Goal: Check status

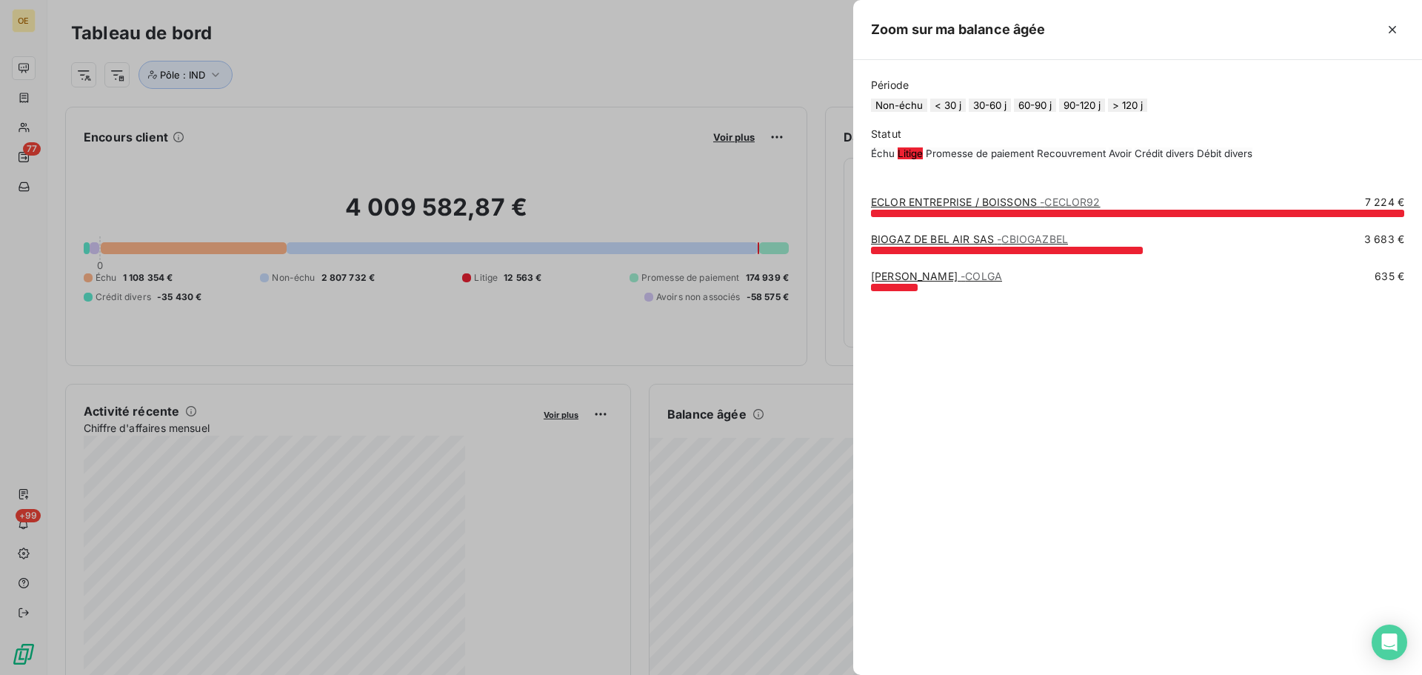
click at [897, 112] on button "Non-échu" at bounding box center [899, 104] width 56 height 13
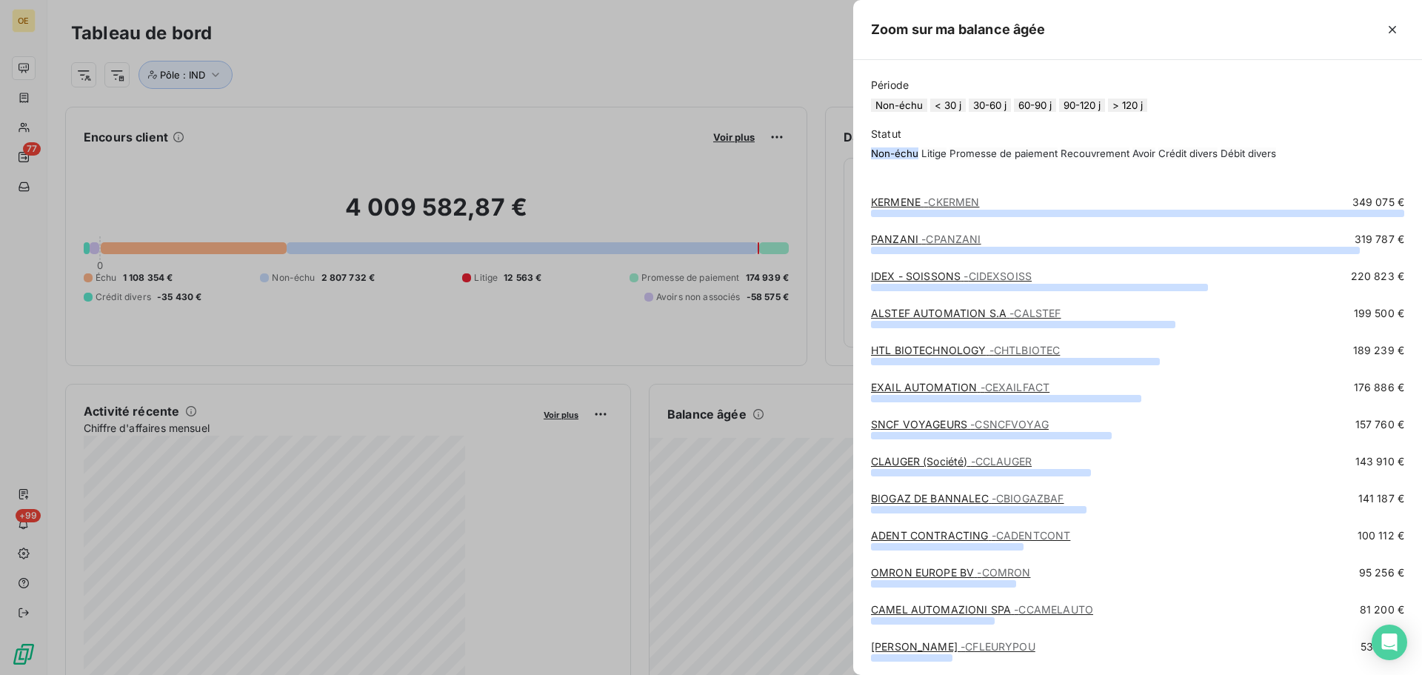
click at [1147, 112] on button "> 120 j" at bounding box center [1127, 104] width 39 height 13
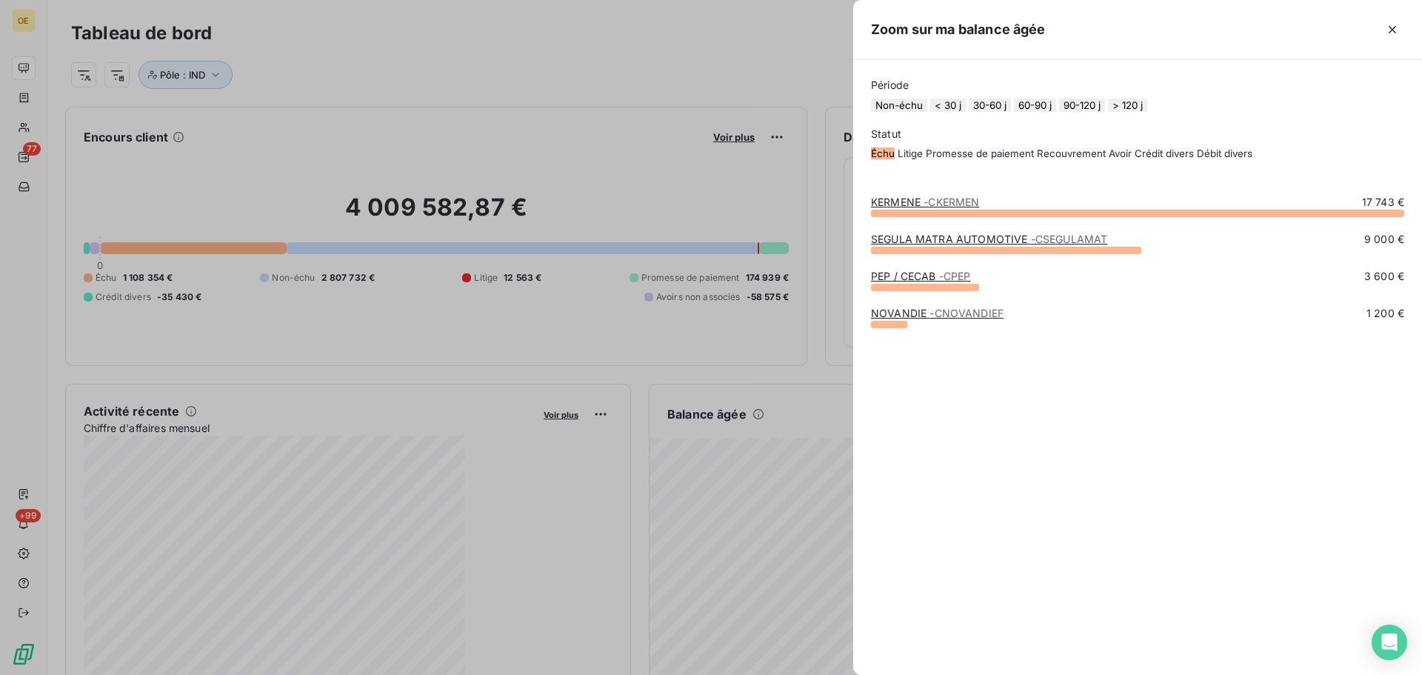
click at [926, 208] on span "- CKERMEN" at bounding box center [951, 202] width 56 height 13
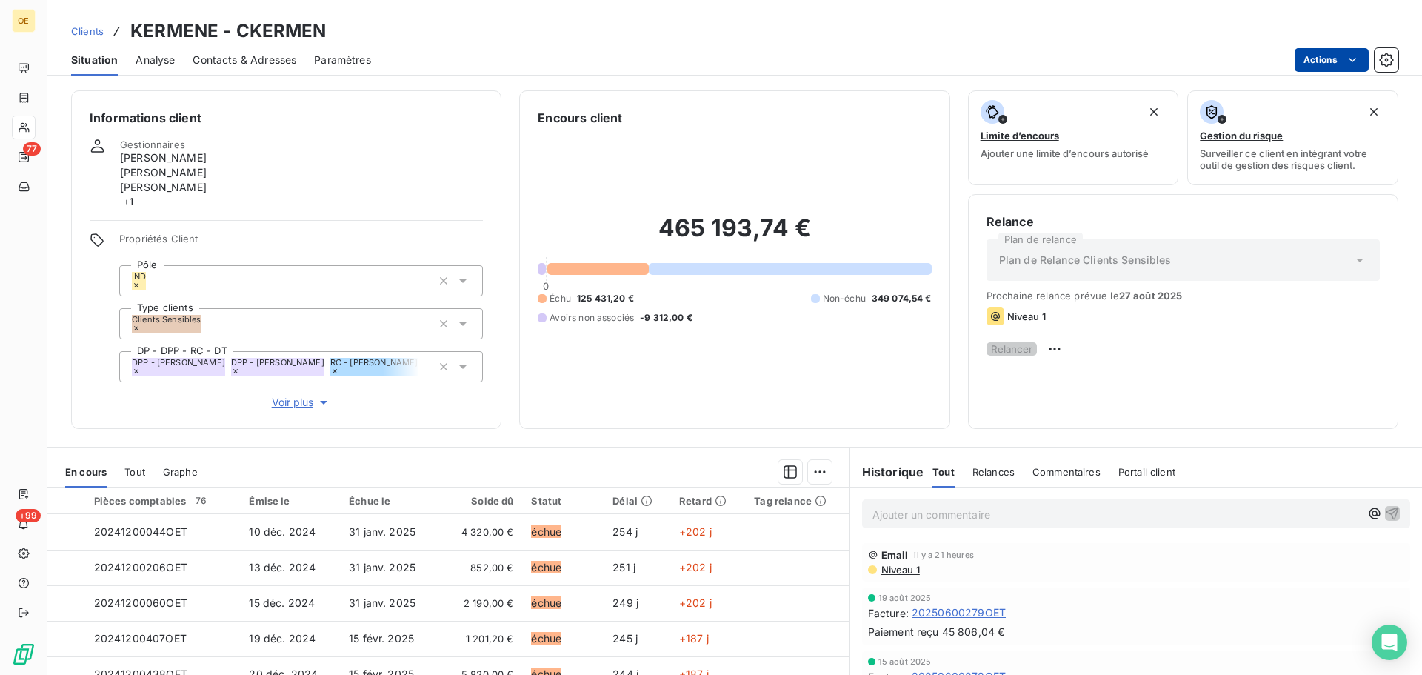
click at [1360, 61] on html "OE 77 +99 Clients KERMENE - CKERMEN Situation Analyse Contacts & Adresses Param…" at bounding box center [711, 337] width 1422 height 675
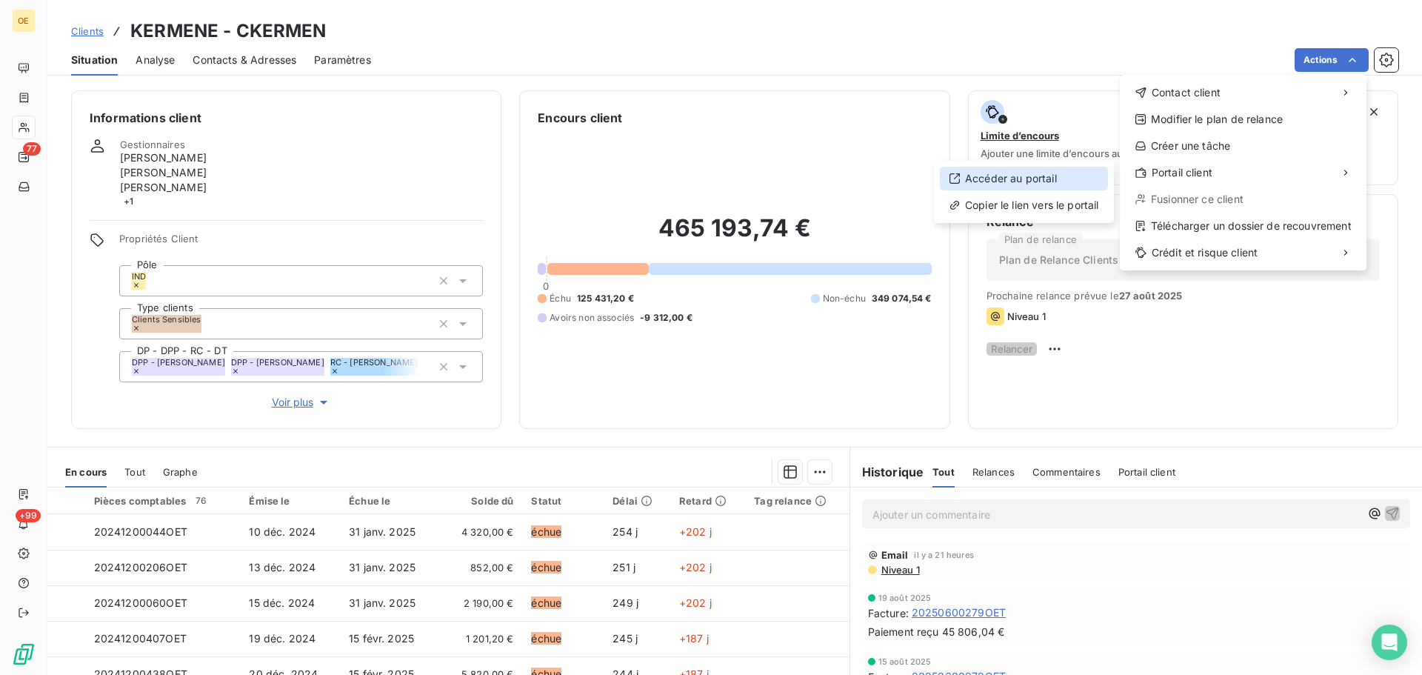
click at [1031, 181] on div "Accéder au portail" at bounding box center [1024, 179] width 168 height 24
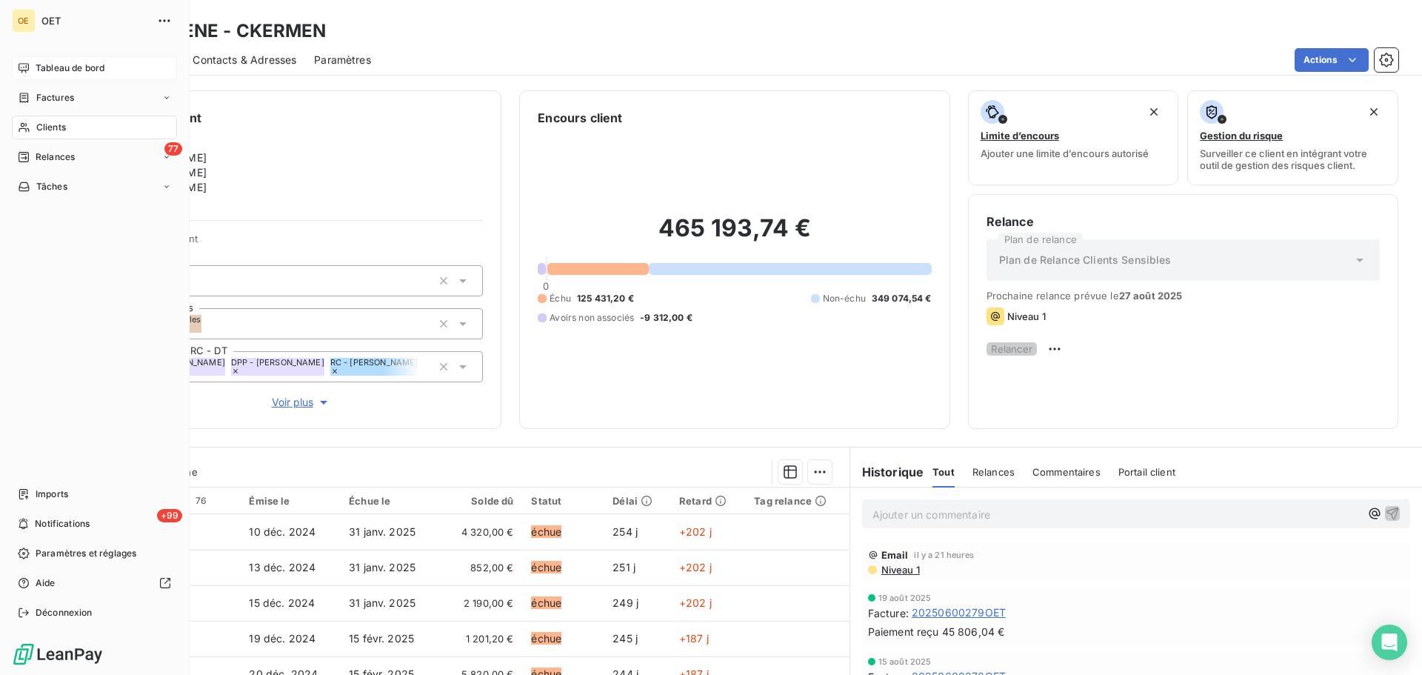
click at [65, 66] on span "Tableau de bord" at bounding box center [70, 67] width 69 height 13
